Goal: Task Accomplishment & Management: Complete application form

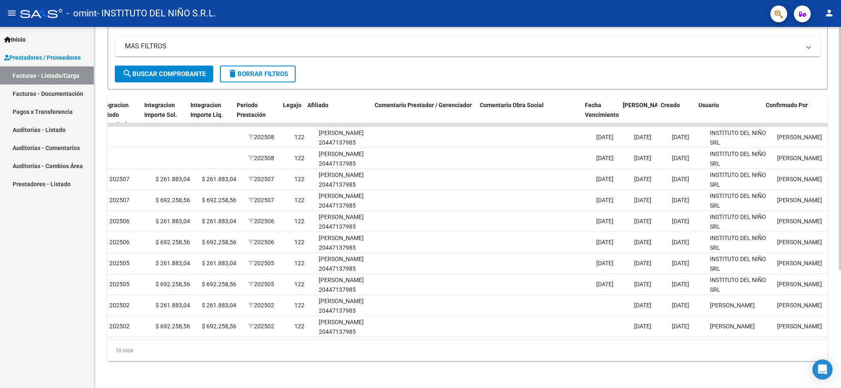
scroll to position [0, 983]
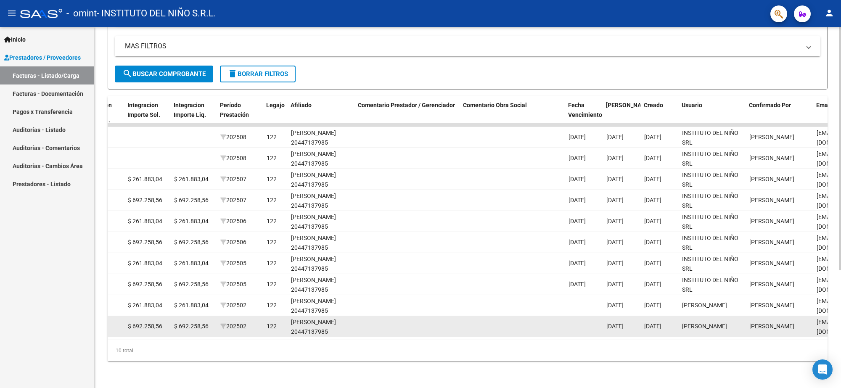
click at [412, 329] on div "477 Integración INSTITUTO DEL NIÑO S.R.L. 30707744053 Factura A: 3 - 11874 $ 69…" at bounding box center [11, 326] width 1772 height 21
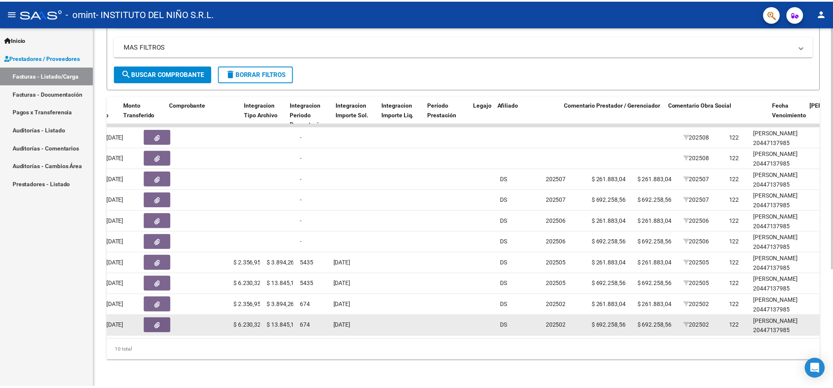
scroll to position [0, 0]
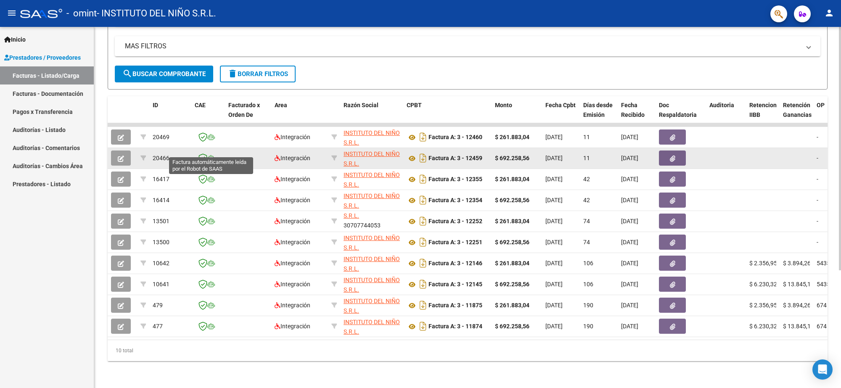
click at [209, 155] on icon at bounding box center [211, 158] width 8 height 6
click at [121, 154] on button "button" at bounding box center [121, 157] width 20 height 15
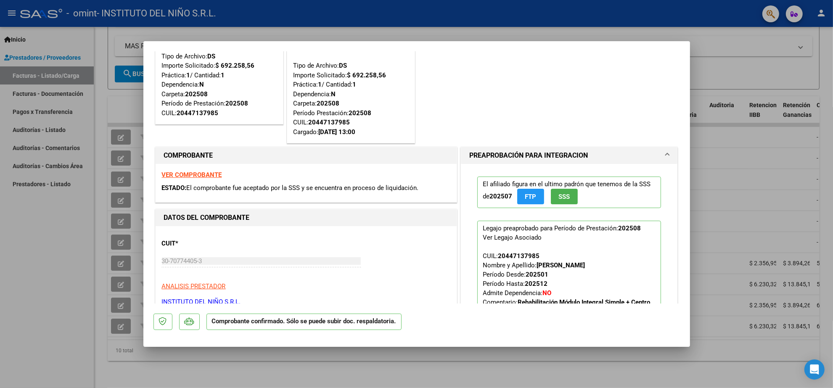
scroll to position [53, 0]
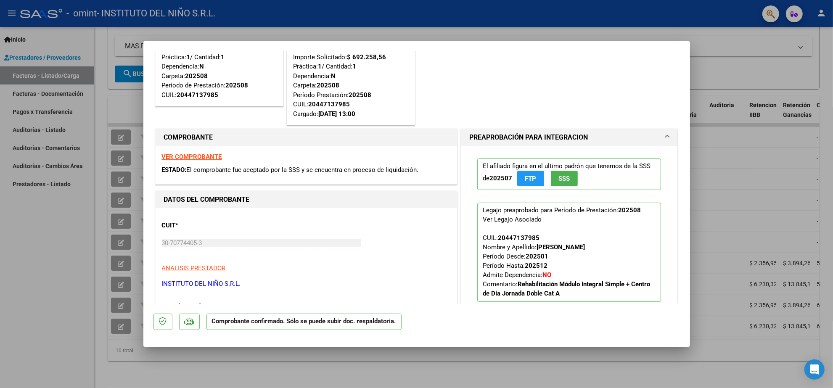
click at [41, 234] on div at bounding box center [416, 194] width 833 height 388
type input "$ 0,00"
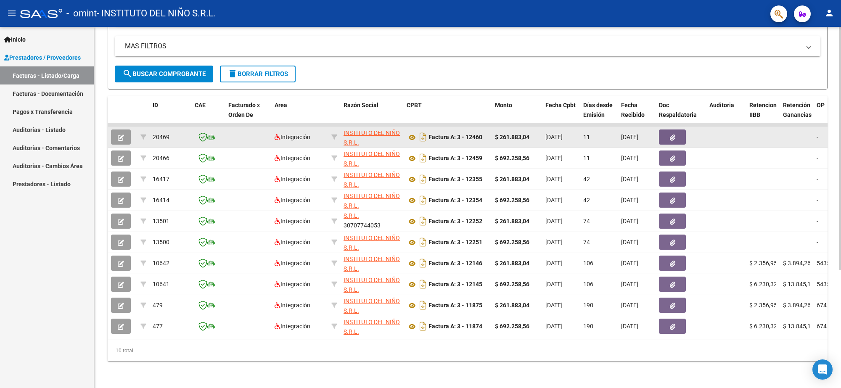
click at [127, 129] on button "button" at bounding box center [121, 136] width 20 height 15
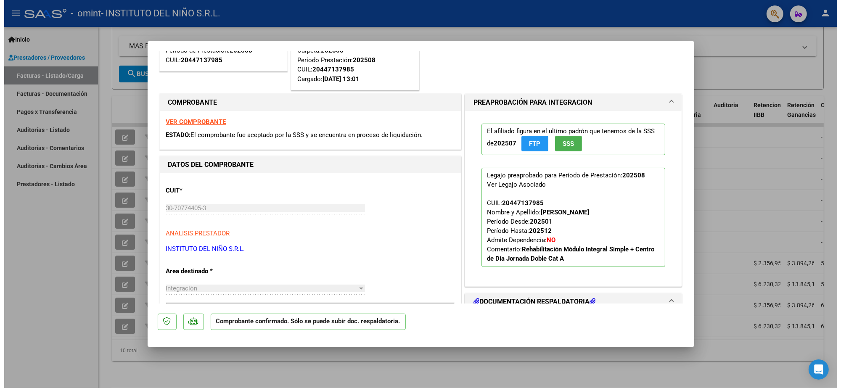
scroll to position [105, 0]
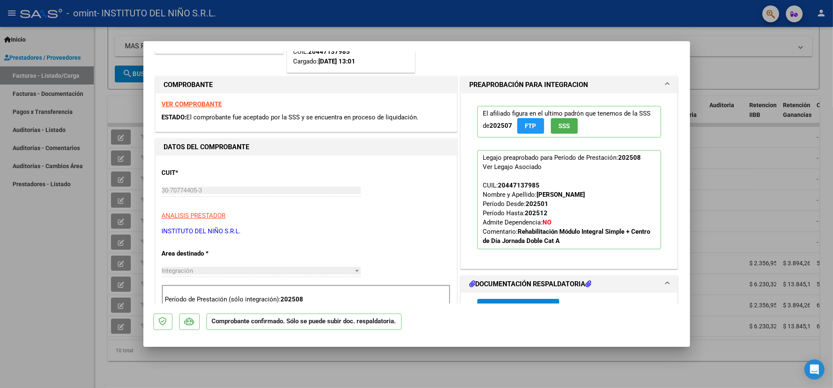
click at [33, 323] on div at bounding box center [416, 194] width 833 height 388
type input "$ 0,00"
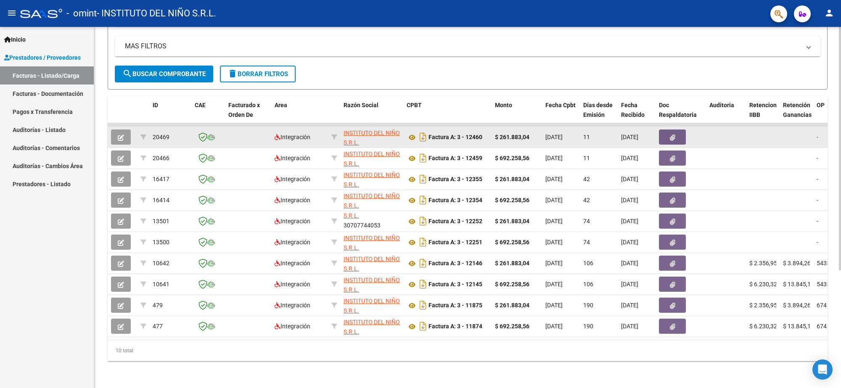
click at [120, 134] on icon "button" at bounding box center [121, 137] width 6 height 6
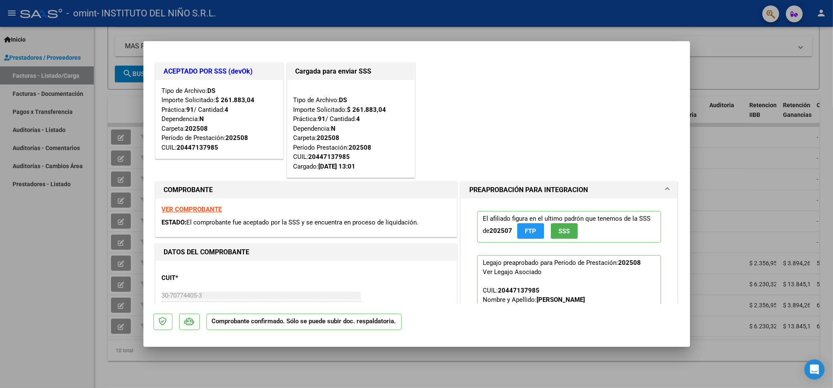
click at [76, 261] on div at bounding box center [416, 194] width 833 height 388
type input "$ 0,00"
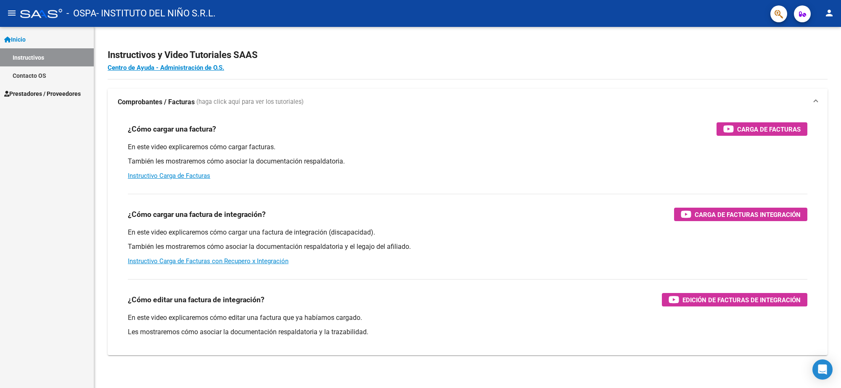
click at [49, 92] on span "Prestadores / Proveedores" at bounding box center [42, 93] width 76 height 9
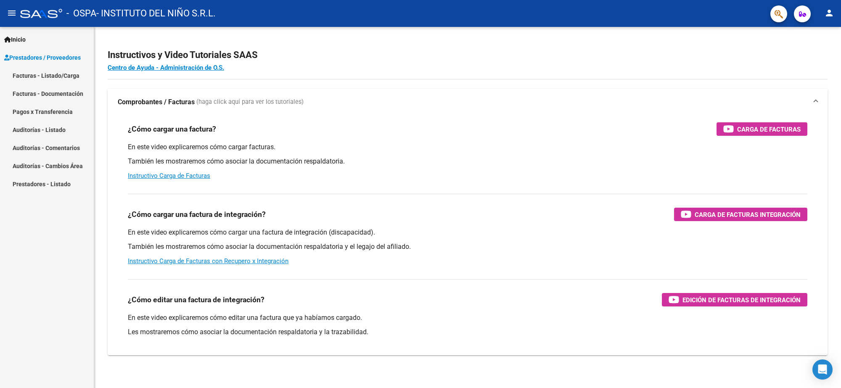
click at [49, 76] on link "Facturas - Listado/Carga" at bounding box center [47, 75] width 94 height 18
